Goal: Transaction & Acquisition: Purchase product/service

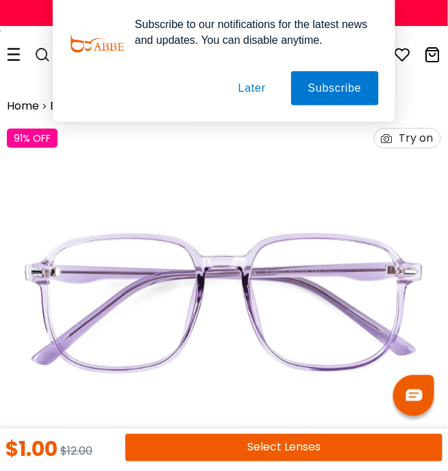
click at [264, 89] on button "Later" at bounding box center [252, 88] width 62 height 34
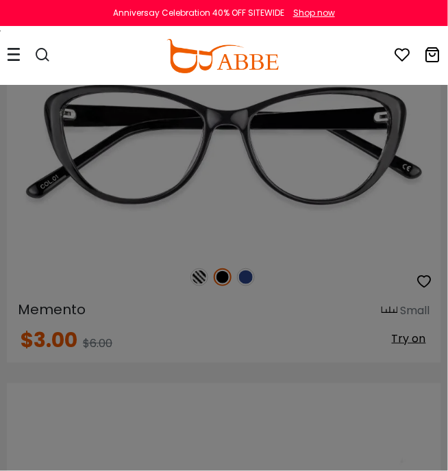
scroll to position [2679, 0]
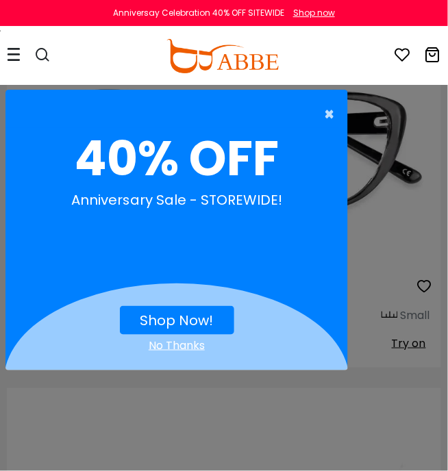
click at [330, 112] on span "×" at bounding box center [332, 114] width 17 height 27
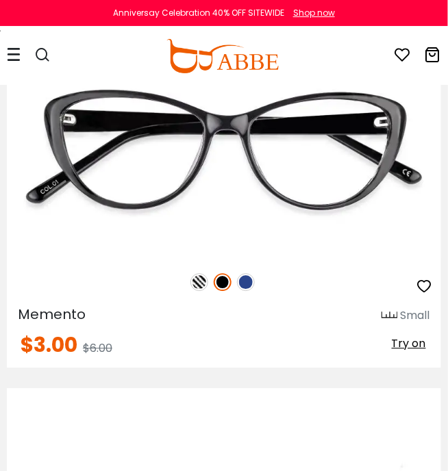
scroll to position [2655, 0]
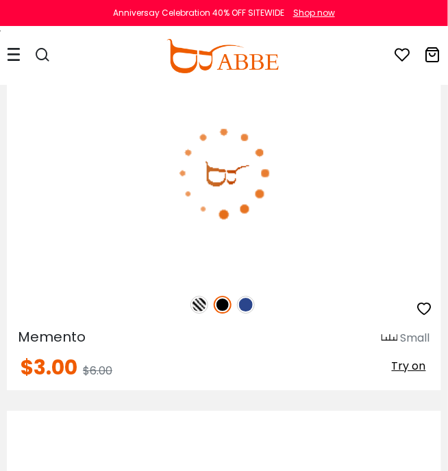
click at [252, 304] on img at bounding box center [246, 305] width 18 height 18
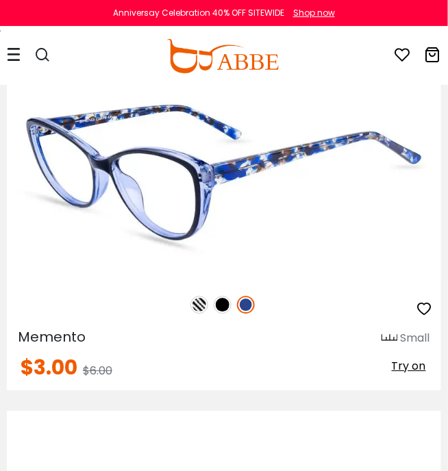
click at [201, 307] on img at bounding box center [199, 305] width 18 height 18
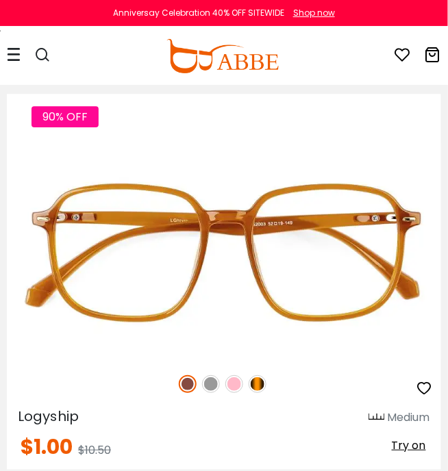
scroll to position [10447, 0]
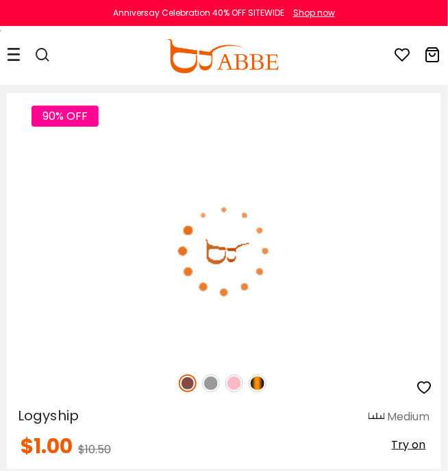
click at [236, 388] on img at bounding box center [234, 383] width 18 height 18
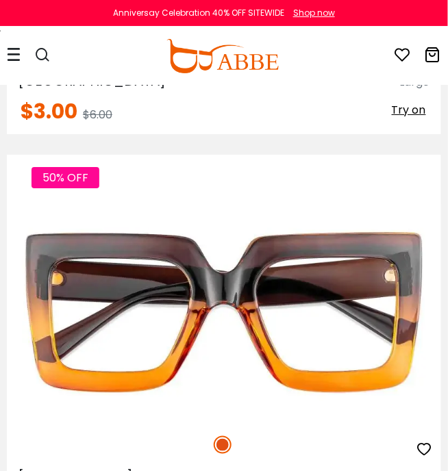
scroll to position [15146, 0]
